Goal: Share content: Share content

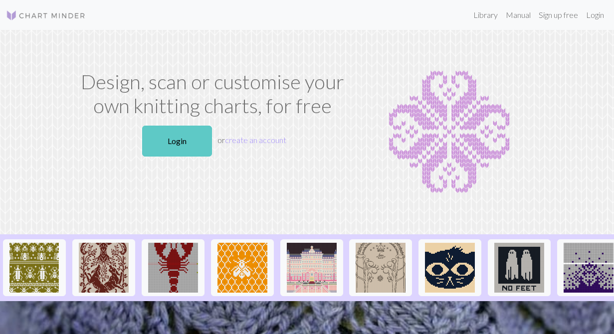
click at [155, 147] on link "Login" at bounding box center [177, 141] width 70 height 31
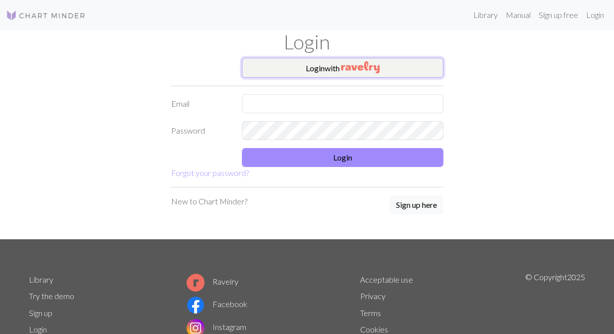
click at [370, 65] on img "button" at bounding box center [360, 67] width 38 height 12
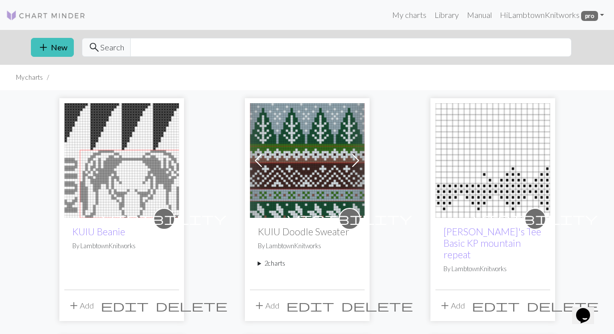
click at [318, 180] on img at bounding box center [307, 160] width 115 height 115
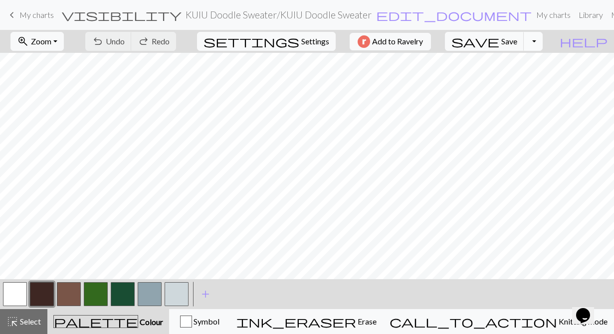
click at [543, 37] on button "Toggle Dropdown" at bounding box center [533, 41] width 19 height 19
click at [416, 37] on span "Add to Ravelry" at bounding box center [397, 41] width 51 height 12
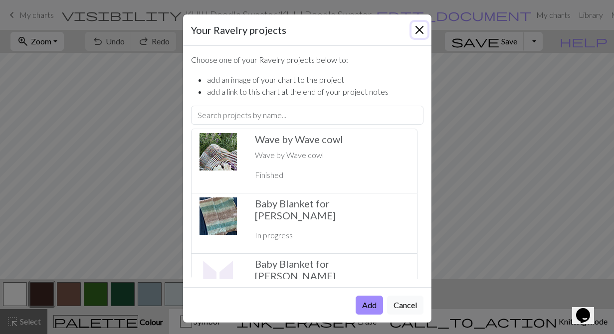
click at [419, 32] on button "Close" at bounding box center [419, 30] width 16 height 16
